Goal: Information Seeking & Learning: Check status

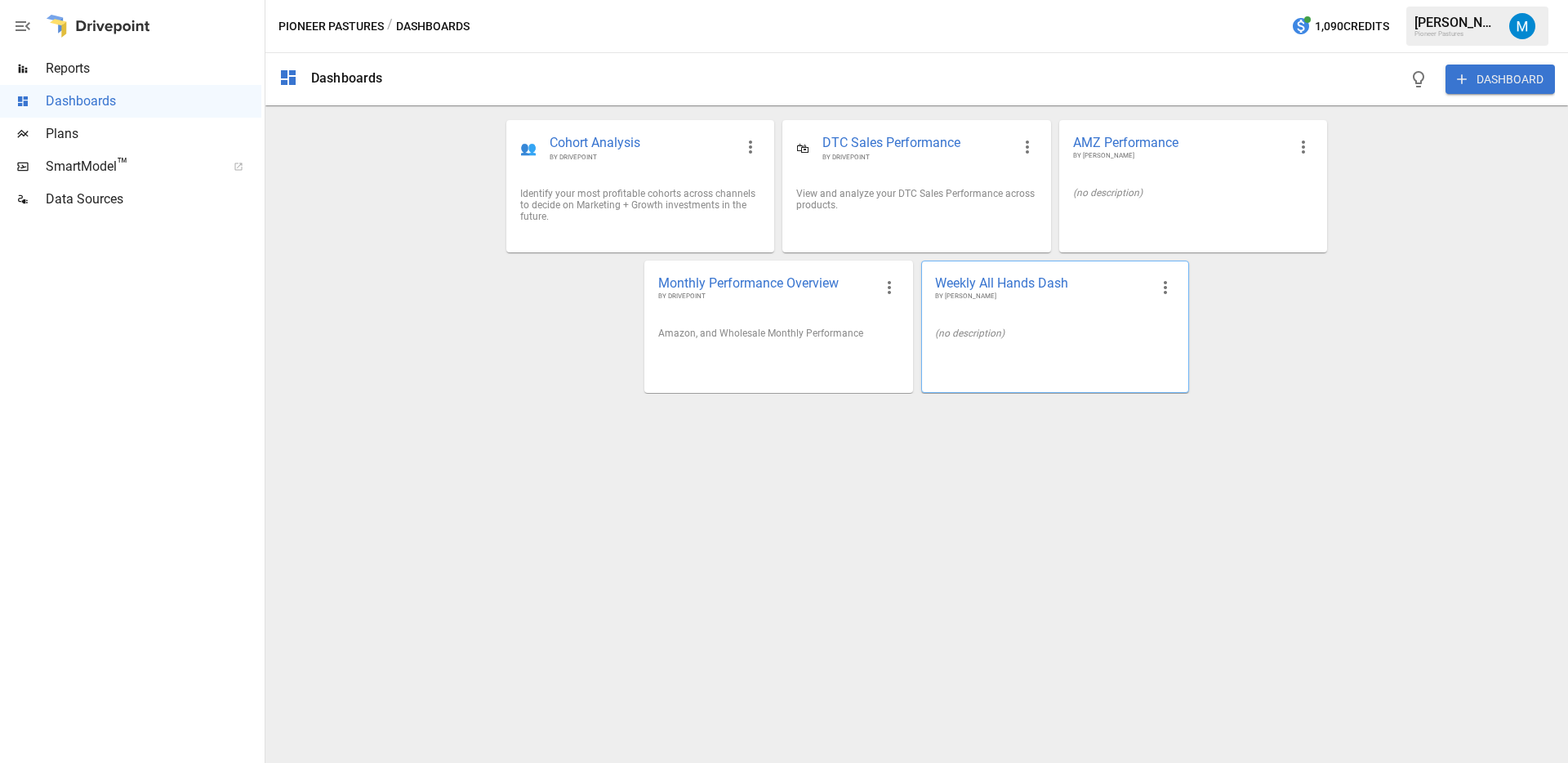
click at [951, 290] on span "Weekly All Hands Dash" at bounding box center [1041, 283] width 214 height 17
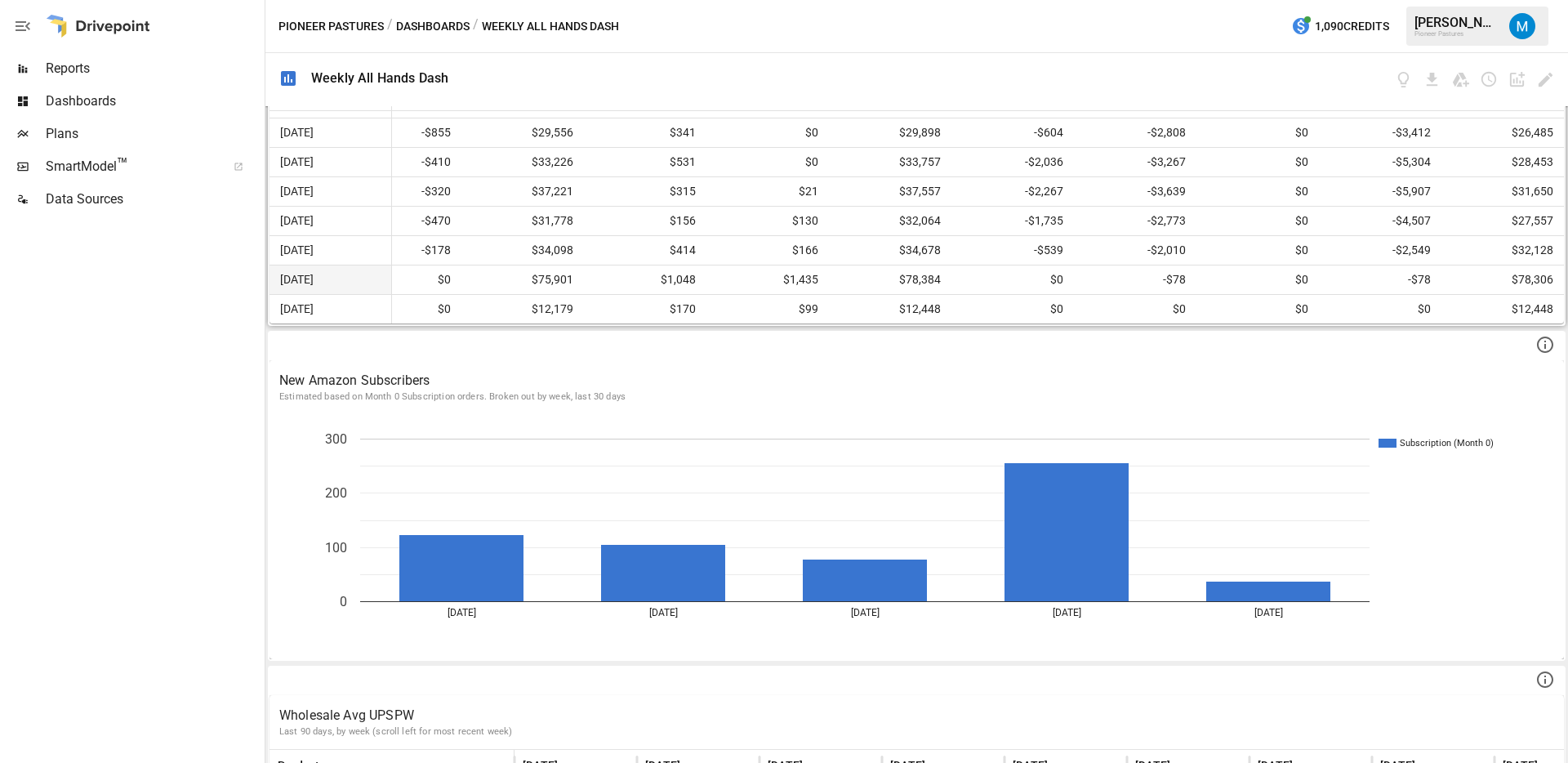
scroll to position [787, 0]
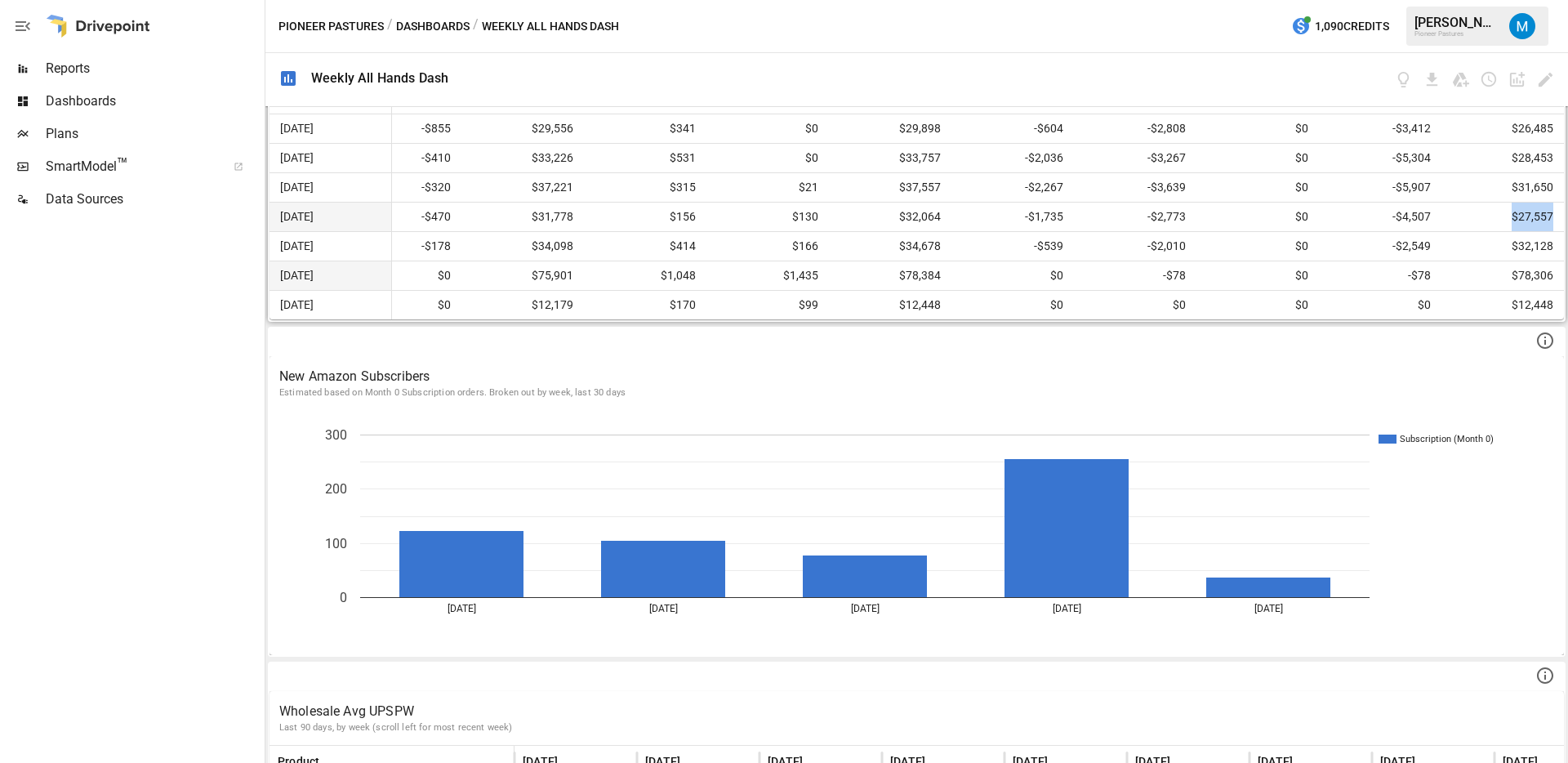
drag, startPoint x: 1504, startPoint y: 215, endPoint x: 1558, endPoint y: 221, distance: 54.3
click at [1558, 221] on div "$27,557" at bounding box center [1503, 217] width 123 height 28
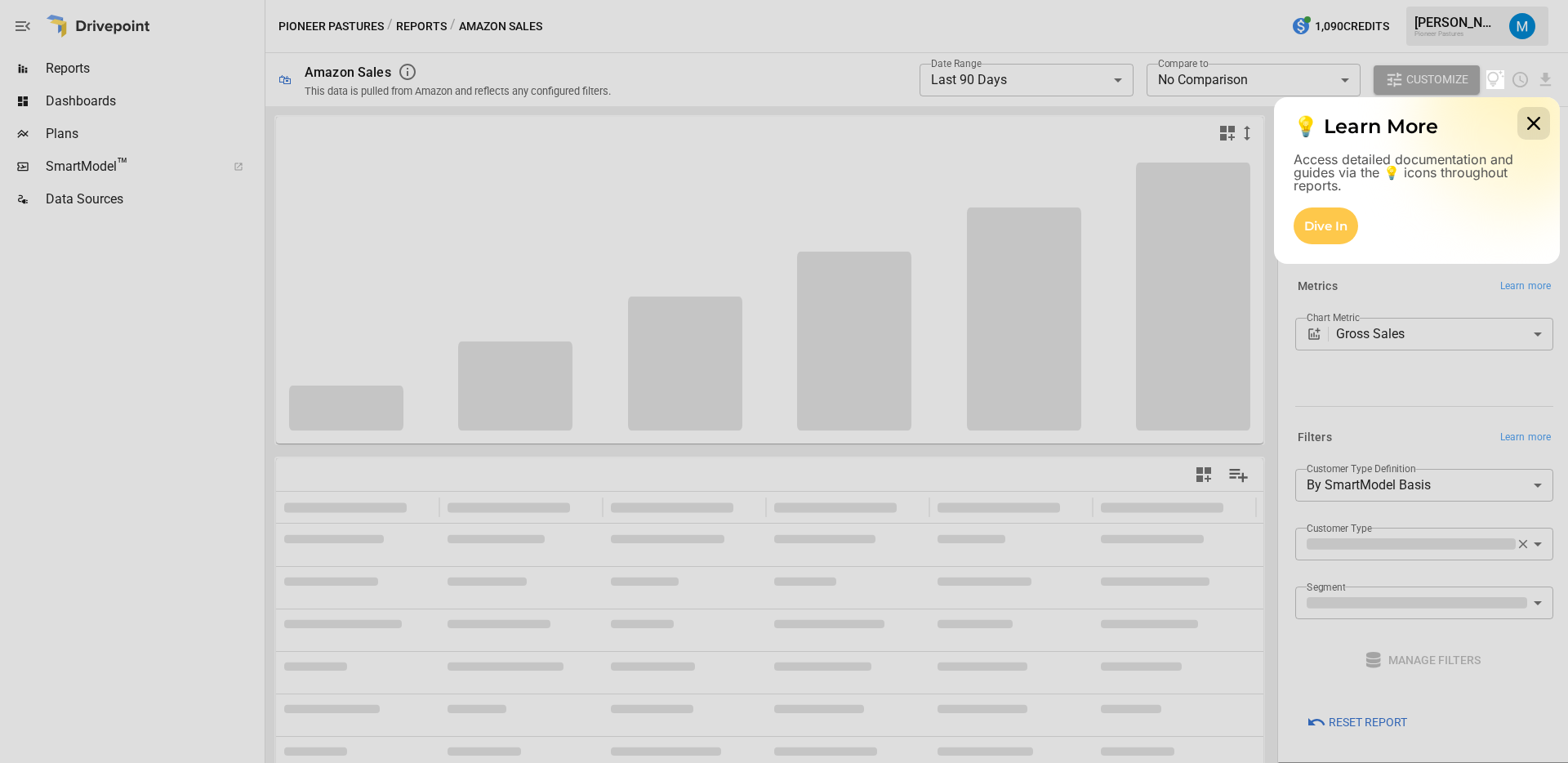
click at [1527, 123] on icon at bounding box center [1533, 123] width 33 height 33
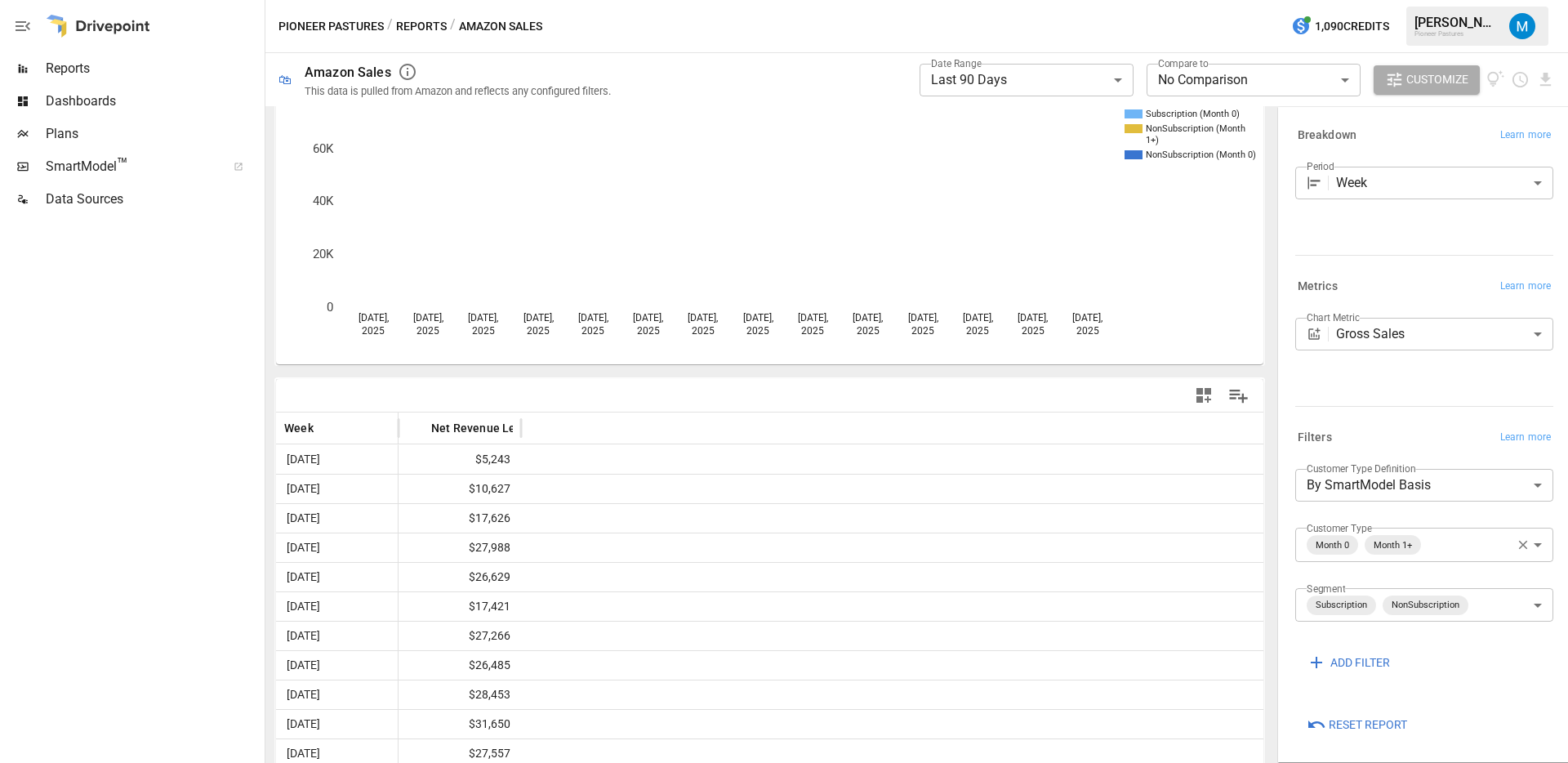
scroll to position [183, 0]
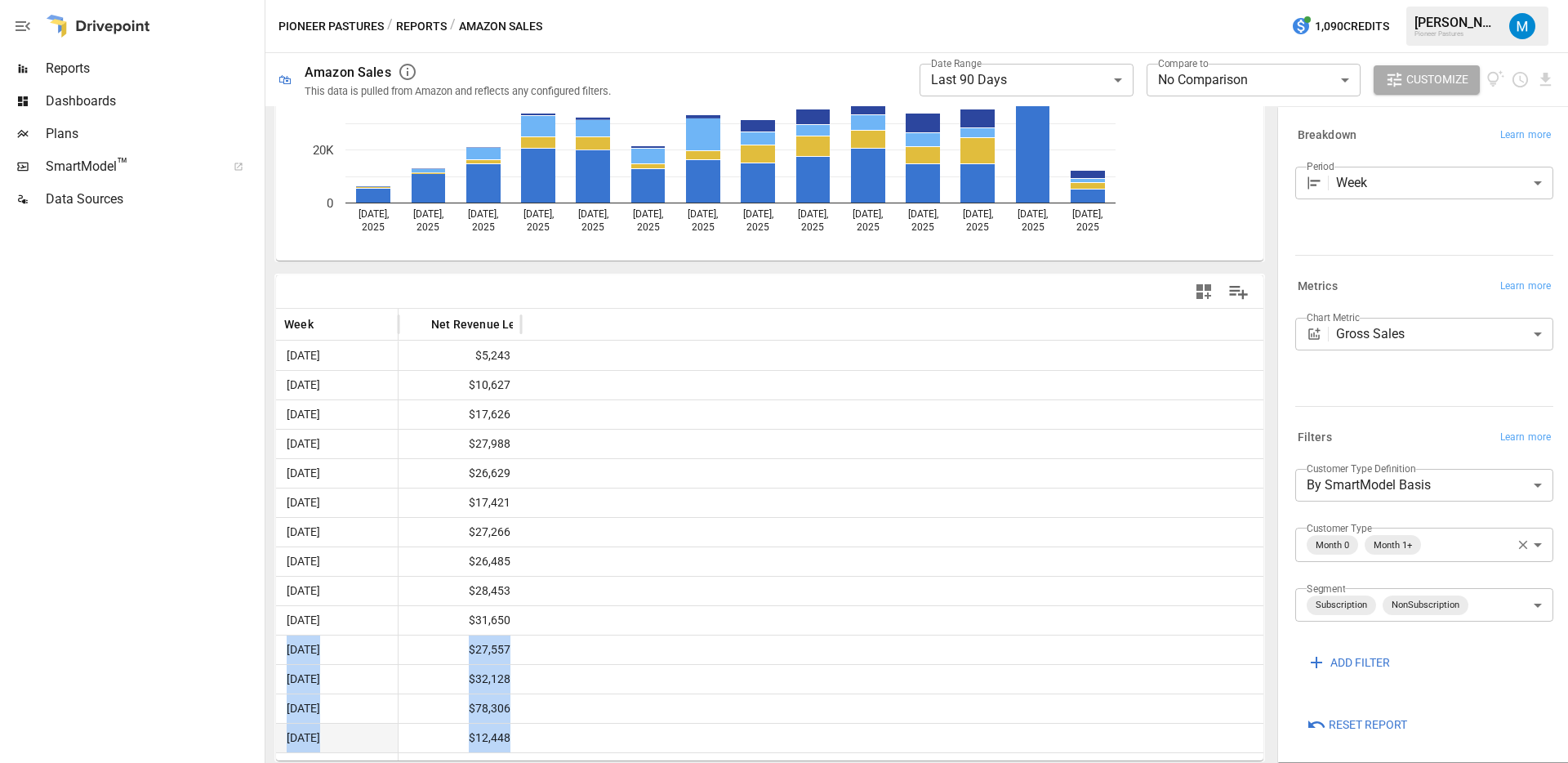
drag, startPoint x: 287, startPoint y: 646, endPoint x: 533, endPoint y: 731, distance: 260.3
click at [533, 731] on div "[DATE] $5,243 [DATE] $10,627 [DATE] $17,626 [DATE] $27,988 [DATE] $26,629 [DATE…" at bounding box center [769, 547] width 987 height 412
copy div "[DATE] $27,557 [DATE] $32,128 [DATE] $78,306 [DATE] $12,448"
